Goal: Task Accomplishment & Management: Manage account settings

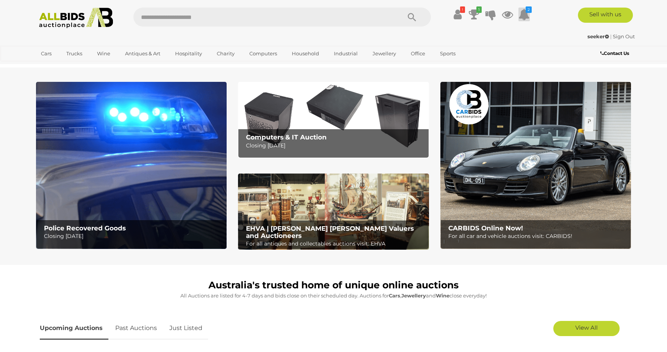
click at [523, 15] on icon at bounding box center [523, 15] width 11 height 14
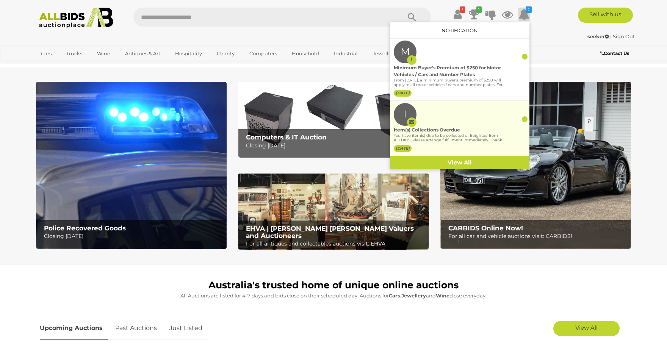
click at [467, 127] on div "Item(s) Collections Overdue" at bounding box center [448, 130] width 109 height 7
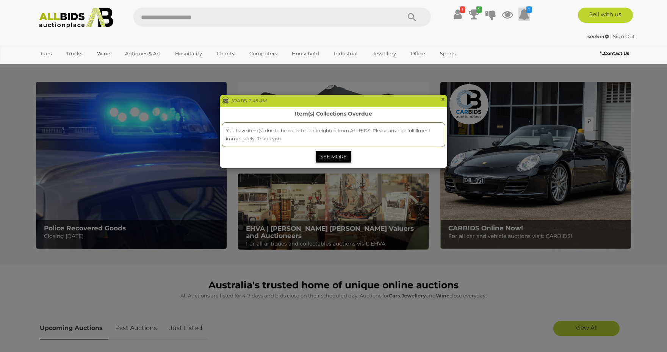
click at [335, 156] on link "SEE MORE" at bounding box center [334, 157] width 36 height 12
click at [443, 100] on span "×" at bounding box center [443, 99] width 5 height 9
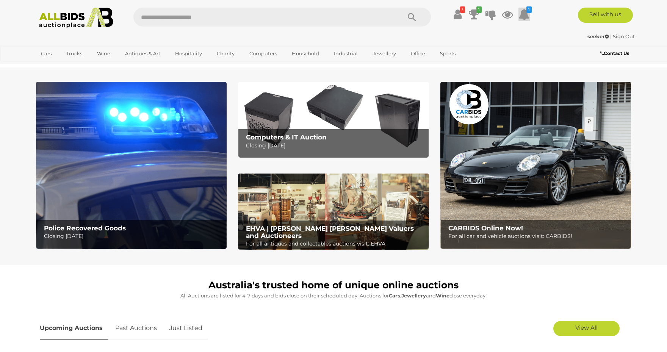
click at [526, 14] on icon at bounding box center [523, 15] width 11 height 14
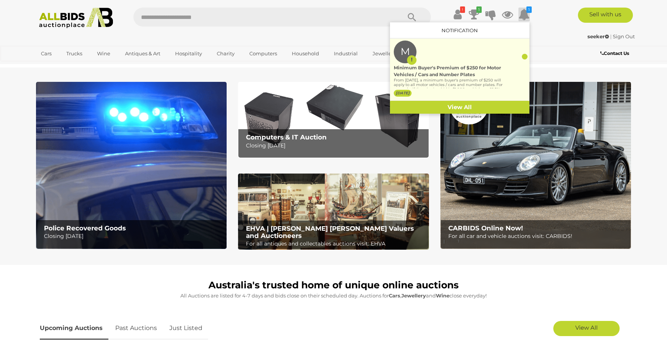
click at [473, 64] on div "Minimum Buyer's Premium of $250 for Motor Vehicles / Cars and Number Plates" at bounding box center [448, 71] width 109 height 14
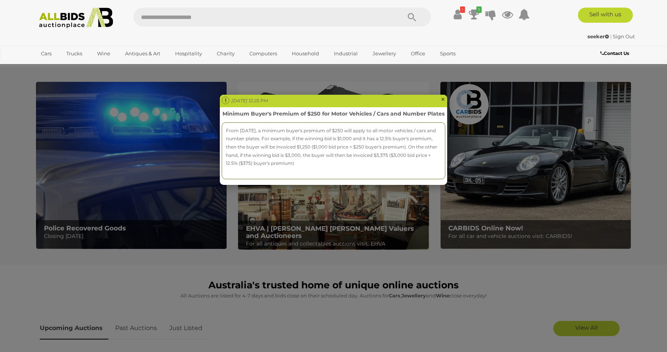
click at [528, 16] on div "Mon Sep 01 2025 12:25 PM × Minimum Buyer's Premium of $250 for Motor Vehicles /…" at bounding box center [333, 176] width 667 height 352
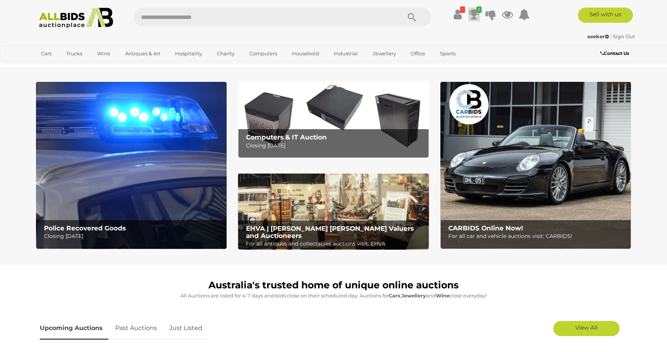
click at [476, 10] on icon at bounding box center [474, 15] width 11 height 14
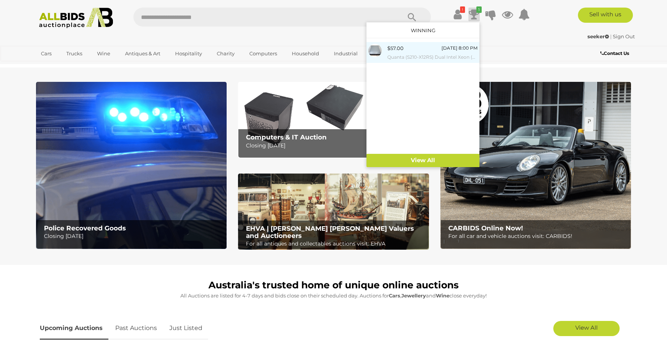
click at [423, 55] on small "Quanta (S210-X12RS) Dual Intel Xeon (E5-2660 v2) 2.20GHz-3.00GHz 10-Core CPU 1R…" at bounding box center [432, 57] width 90 height 8
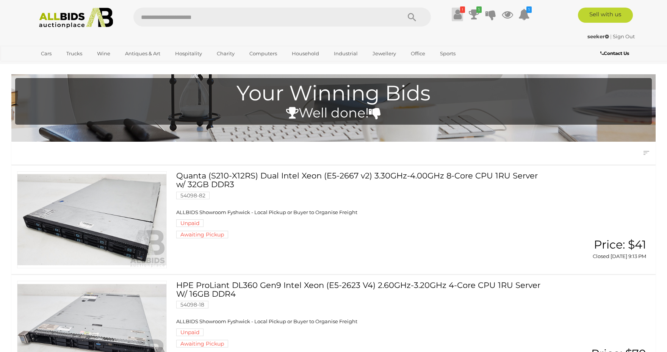
click at [457, 13] on icon at bounding box center [458, 15] width 8 height 14
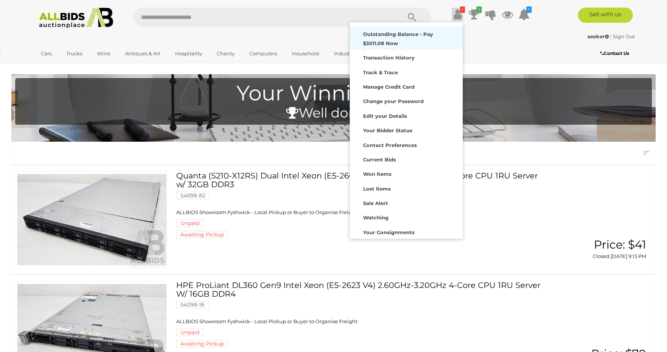
click at [432, 34] on strong "Outstanding Balance - Pay $3011.08 Now" at bounding box center [398, 38] width 70 height 15
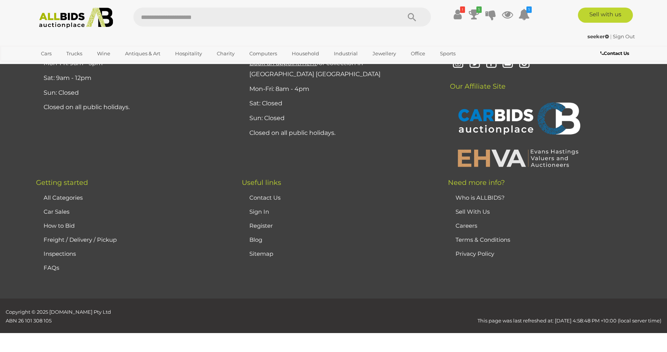
scroll to position [2126, 0]
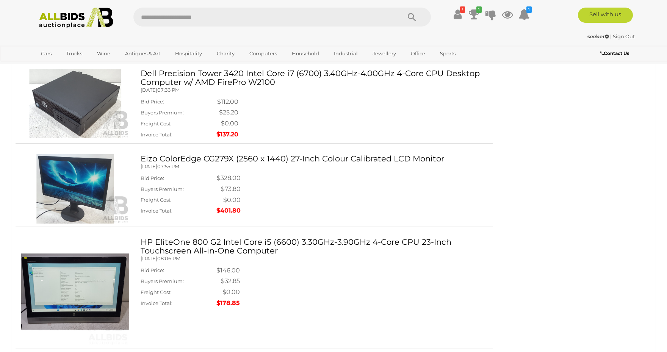
scroll to position [0, 0]
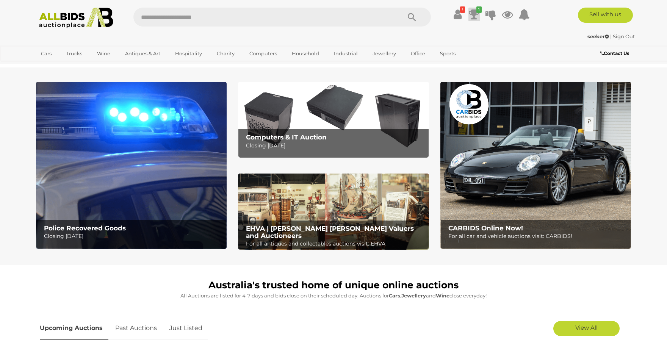
click at [475, 13] on icon at bounding box center [474, 15] width 11 height 14
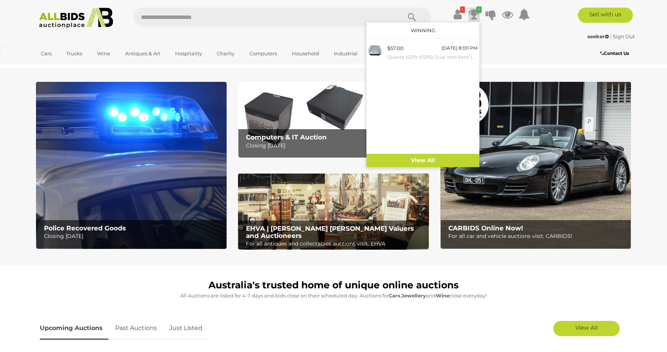
click at [475, 14] on icon at bounding box center [474, 15] width 11 height 14
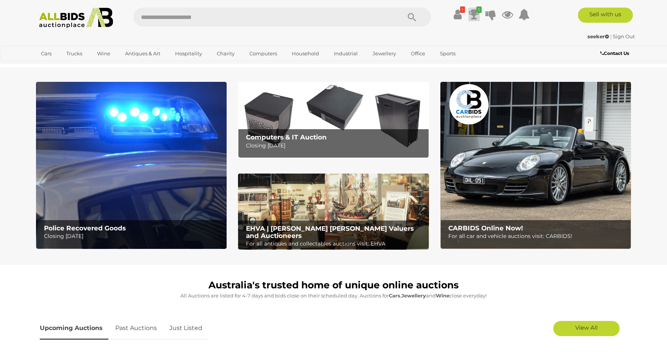
click at [475, 14] on icon at bounding box center [474, 15] width 11 height 14
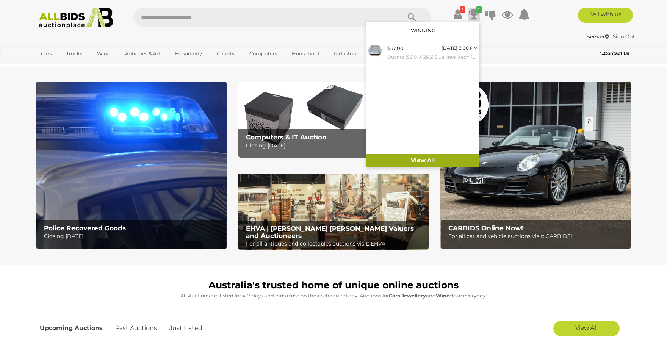
click at [427, 158] on link "View All" at bounding box center [422, 160] width 113 height 13
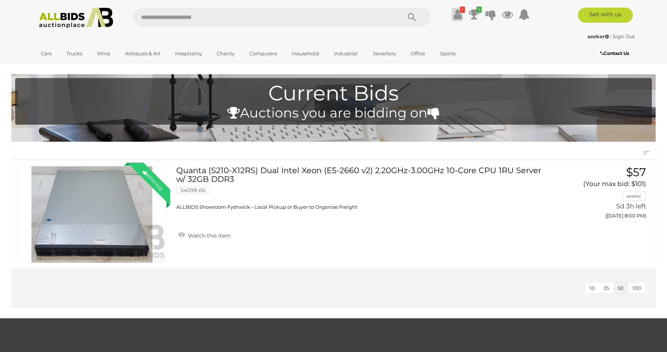
click at [457, 14] on icon at bounding box center [458, 15] width 8 height 14
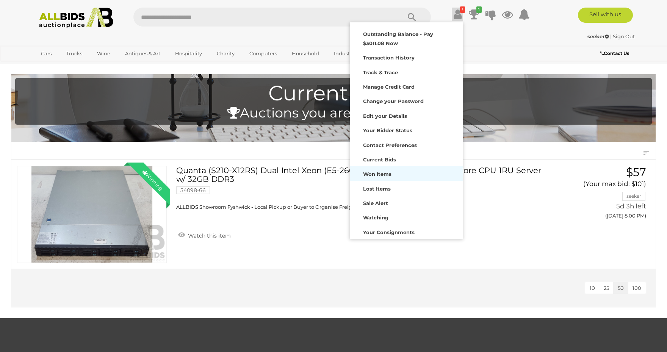
click at [379, 175] on strong "Won Items" at bounding box center [377, 174] width 28 height 6
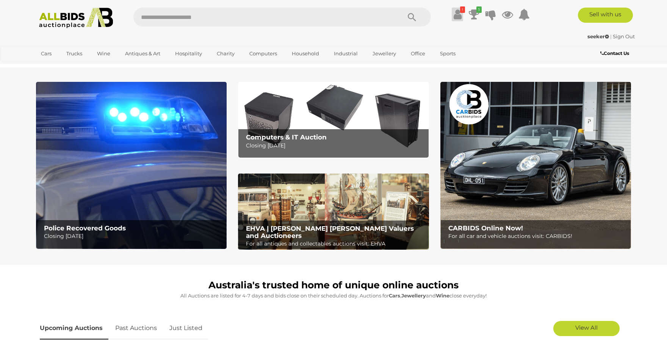
click at [459, 13] on icon at bounding box center [458, 15] width 8 height 14
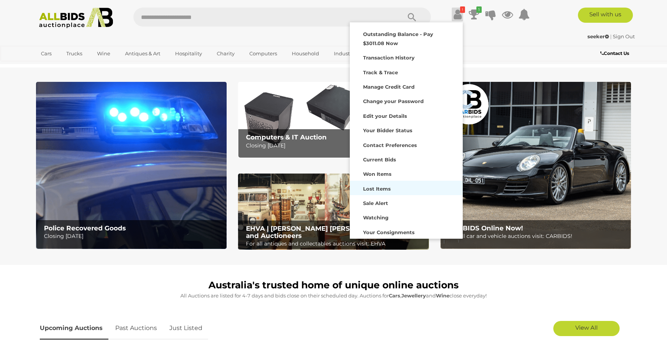
click at [382, 185] on div "Lost Items" at bounding box center [406, 188] width 109 height 11
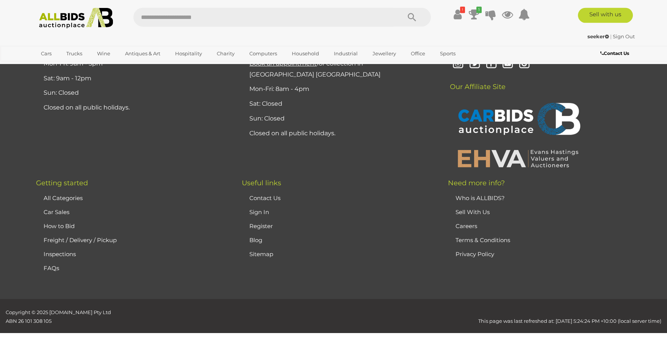
scroll to position [3960, 0]
click at [459, 16] on icon at bounding box center [458, 15] width 8 height 14
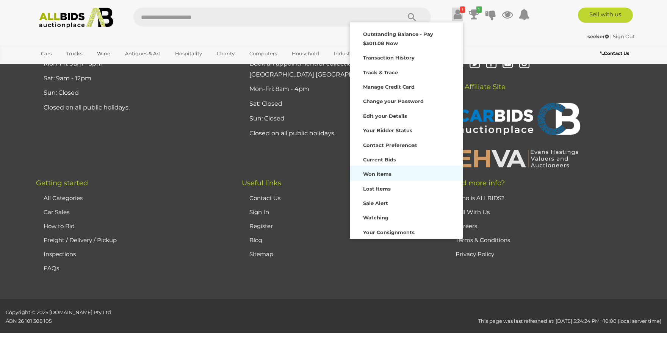
click at [384, 175] on strong "Won Items" at bounding box center [377, 174] width 28 height 6
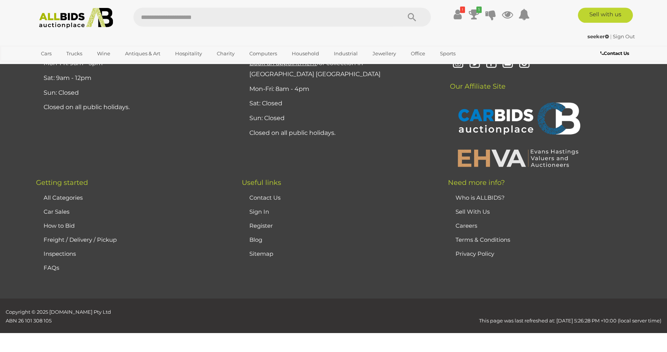
scroll to position [5460, 0]
